Goal: Information Seeking & Learning: Learn about a topic

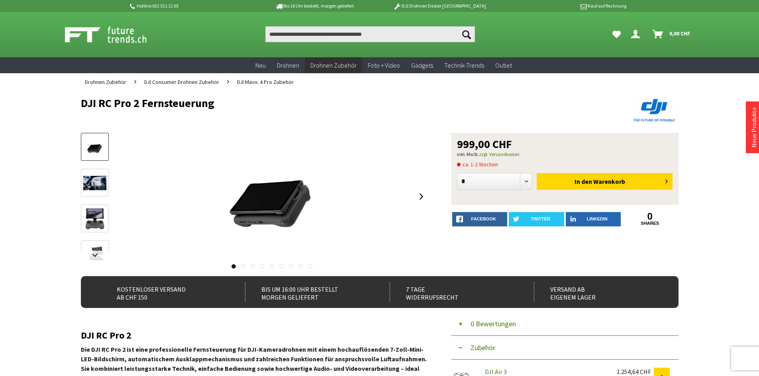
drag, startPoint x: 219, startPoint y: 106, endPoint x: 103, endPoint y: 102, distance: 116.0
click at [103, 102] on h1 "DJI RC Pro 2 Fernsteuerung" at bounding box center [320, 103] width 478 height 12
click at [115, 98] on h1 "DJI RC Pro 2 Fernsteuerung" at bounding box center [320, 103] width 478 height 12
click at [108, 122] on header "DJI RC Pro 2 Fernsteuerung" at bounding box center [379, 112] width 597 height 42
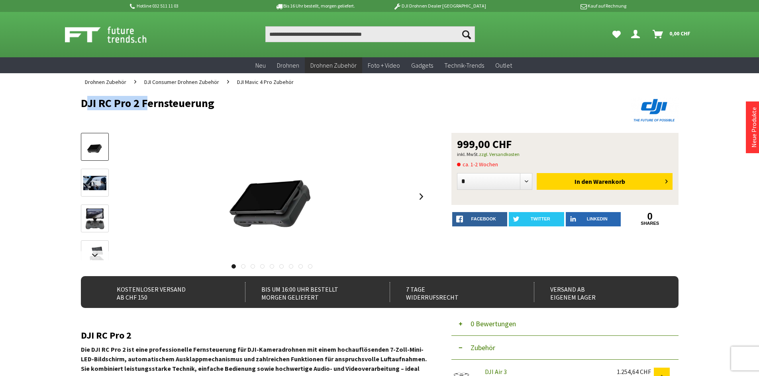
drag, startPoint x: 80, startPoint y: 101, endPoint x: 137, endPoint y: 99, distance: 56.6
copy h1 "DJI RC Pro 2"
click at [148, 109] on h1 "DJI RC Pro 2 Fernsteuerung" at bounding box center [320, 103] width 478 height 12
